Goal: Task Accomplishment & Management: Complete application form

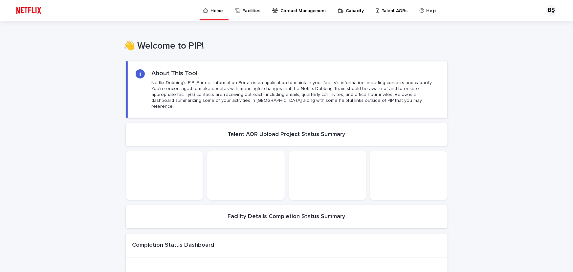
click at [388, 14] on link "Talent AORs" at bounding box center [392, 10] width 35 height 20
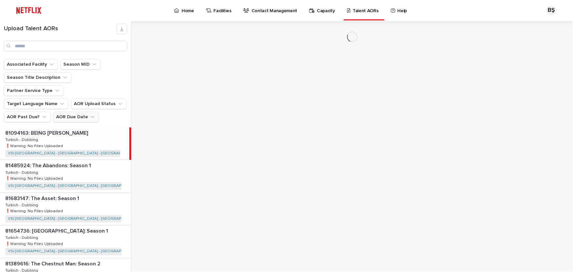
click at [82, 112] on button "AOR Due Date" at bounding box center [76, 117] width 46 height 10
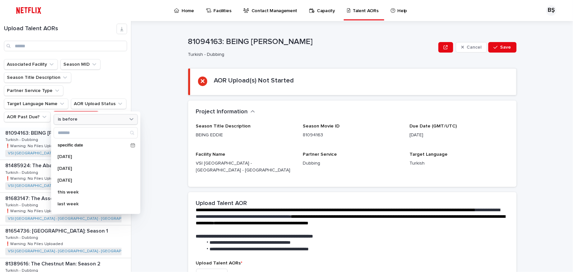
click at [125, 120] on div "is before" at bounding box center [91, 119] width 73 height 7
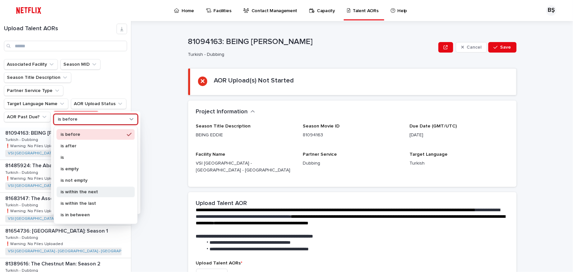
click at [104, 190] on p "is within the next" at bounding box center [92, 191] width 64 height 5
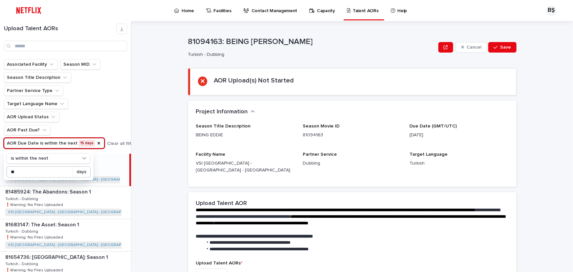
type input "**"
click at [86, 174] on p "days" at bounding box center [81, 172] width 10 height 6
click at [141, 180] on div "**********" at bounding box center [355, 146] width 433 height 251
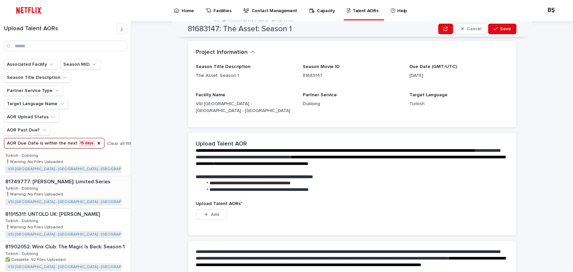
scroll to position [119, 0]
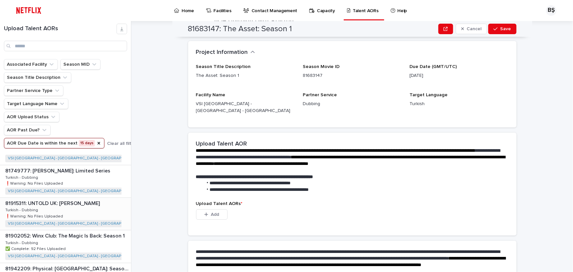
click at [78, 214] on div "81915311: UNTOLD UK: [PERSON_NAME] 81915311: UNTOLD UK: [PERSON_NAME] Turkish -…" at bounding box center [65, 214] width 131 height 32
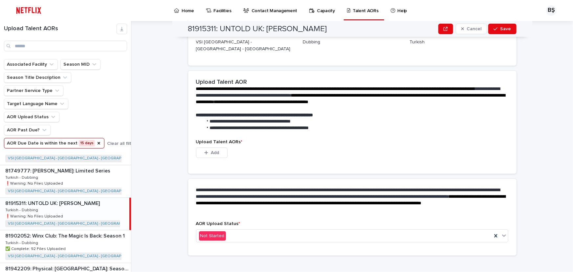
scroll to position [121, 0]
click at [214, 150] on span "Add" at bounding box center [215, 152] width 8 height 5
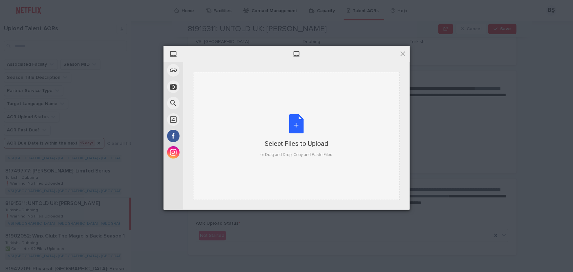
click at [282, 117] on div "Select Files to Upload or Drag and Drop, Copy and Paste Files" at bounding box center [296, 136] width 72 height 44
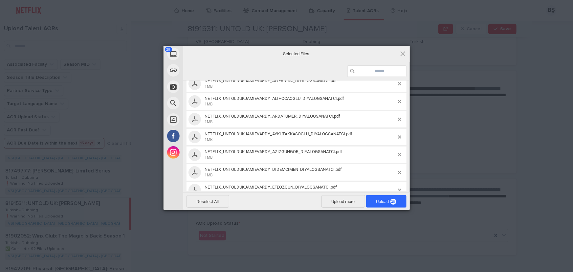
scroll to position [406, 0]
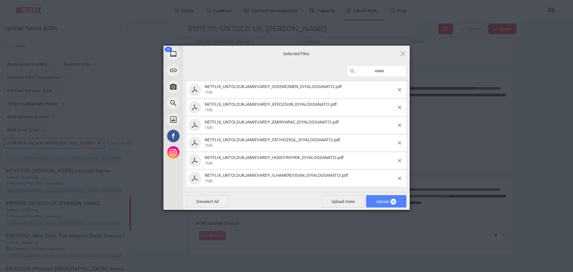
click at [384, 201] on span "Upload 28" at bounding box center [386, 201] width 20 height 5
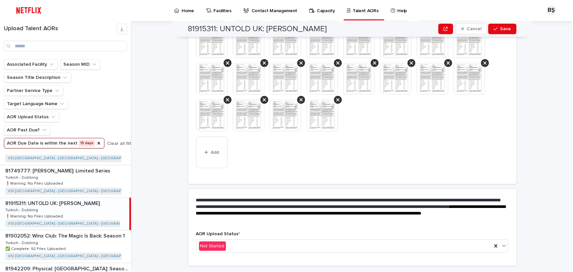
scroll to position [257, 0]
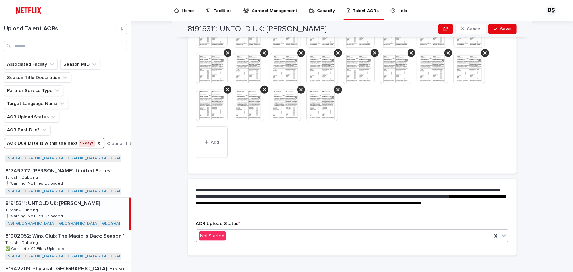
click at [240, 230] on div "Not Started" at bounding box center [344, 235] width 296 height 11
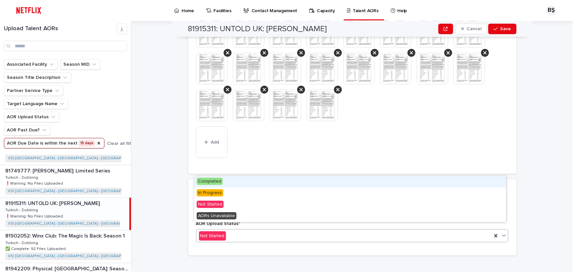
click at [224, 184] on div "Completed" at bounding box center [350, 181] width 312 height 11
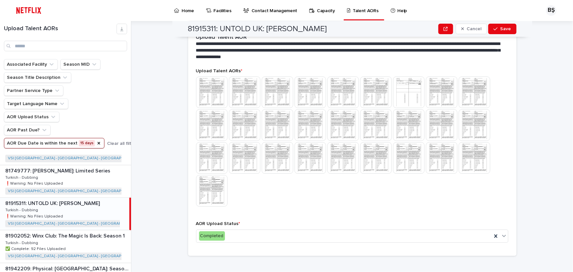
click at [167, 187] on div "**********" at bounding box center [355, 146] width 433 height 251
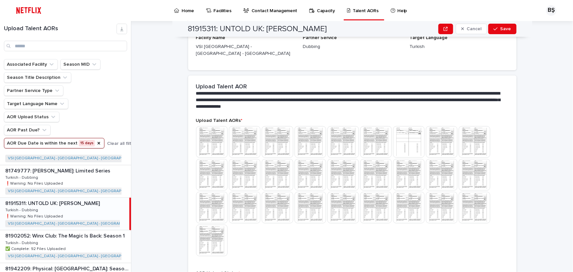
scroll to position [172, 0]
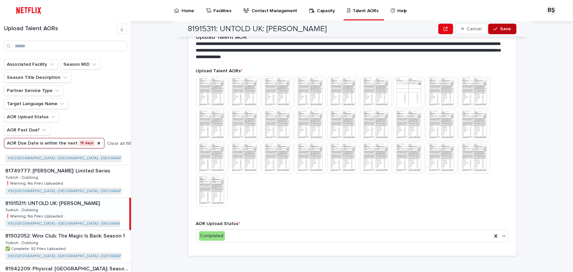
click at [505, 28] on span "Save" at bounding box center [505, 29] width 11 height 5
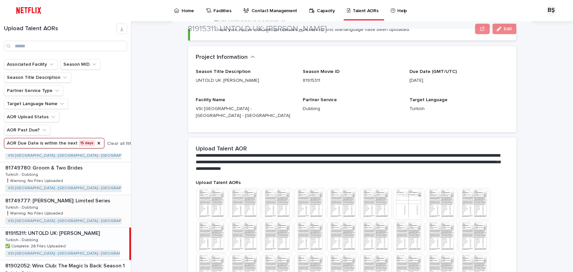
scroll to position [59, 0]
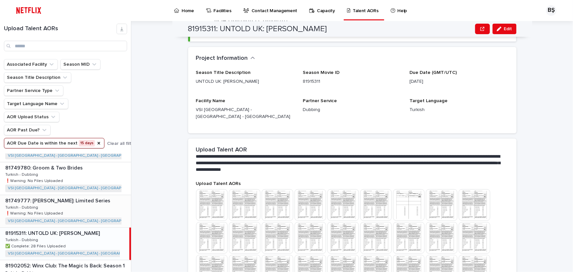
click at [76, 204] on div "81749777: [PERSON_NAME]: Limited Series 81749777: [PERSON_NAME]: Limited Series…" at bounding box center [65, 211] width 131 height 32
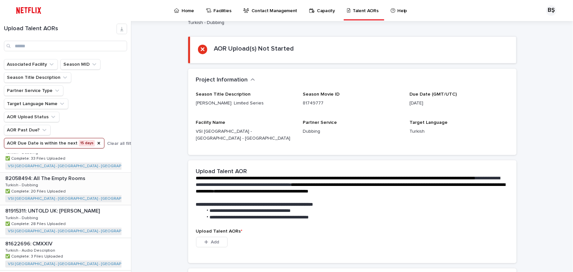
scroll to position [296, 0]
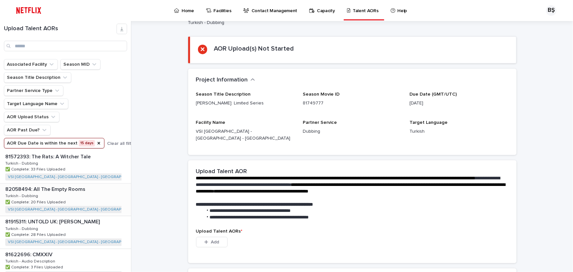
click at [102, 204] on div "82058494: All The Empty Rooms 82058494: All The Empty Rooms Turkish - Dubbing T…" at bounding box center [65, 199] width 131 height 32
click at [94, 225] on div "81915311: UNTOLD UK: [PERSON_NAME] 81915311: UNTOLD UK: [PERSON_NAME] Turkish -…" at bounding box center [65, 232] width 131 height 32
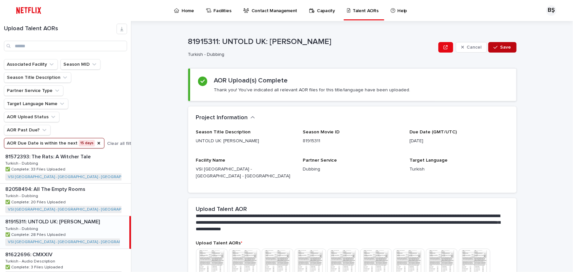
click at [498, 49] on button "Save" at bounding box center [502, 47] width 28 height 10
